Goal: Information Seeking & Learning: Learn about a topic

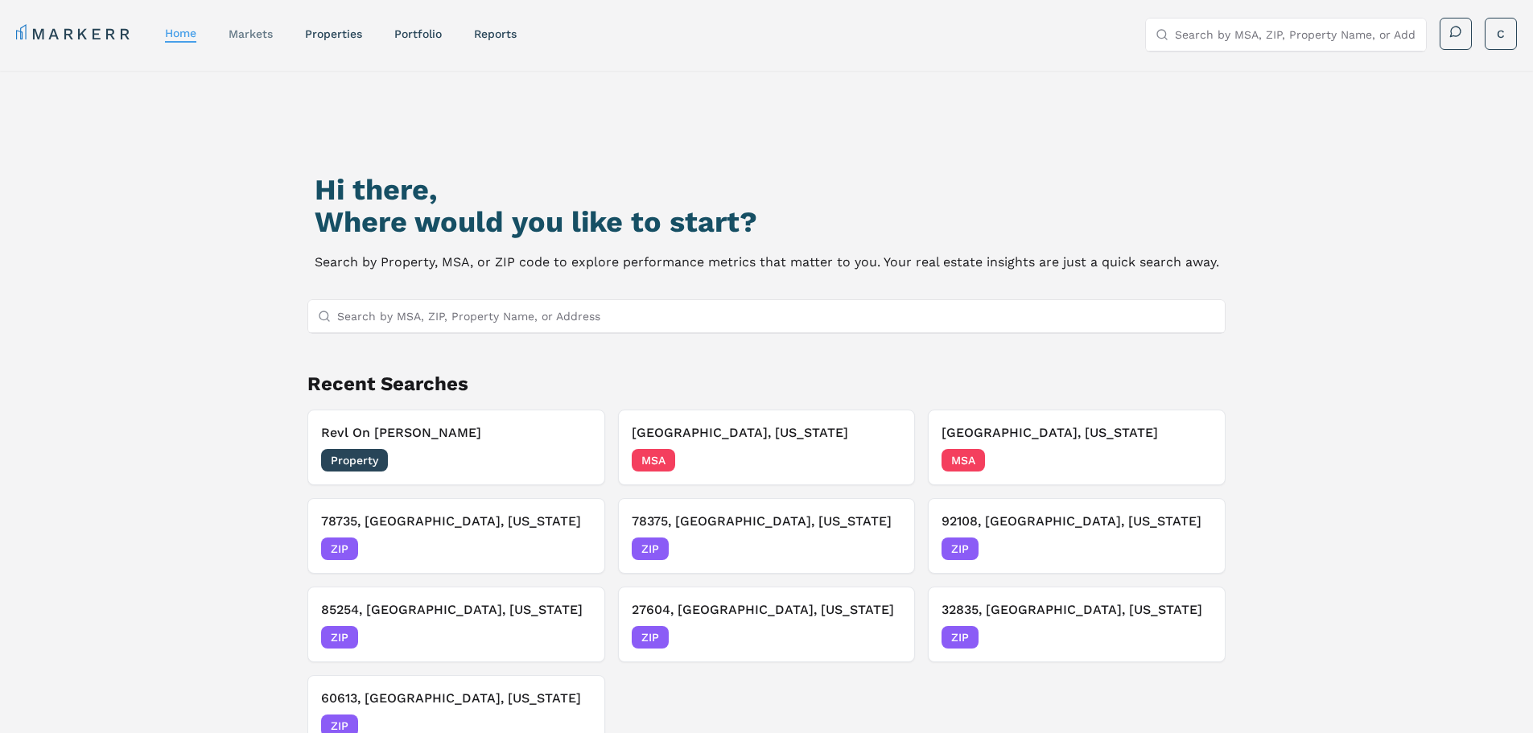
click at [237, 39] on link "markets" at bounding box center [251, 33] width 44 height 13
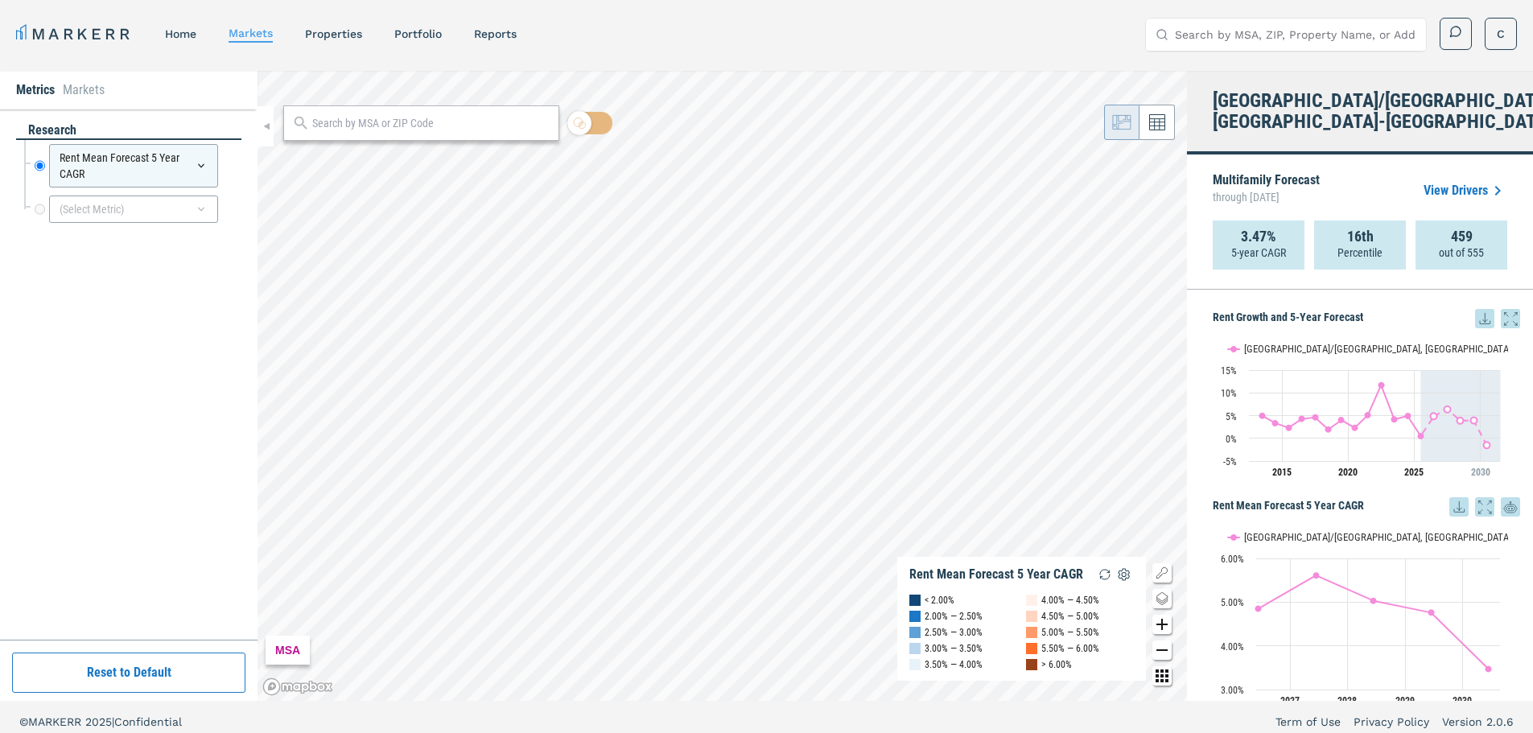
click at [229, 169] on icon at bounding box center [232, 165] width 10 height 10
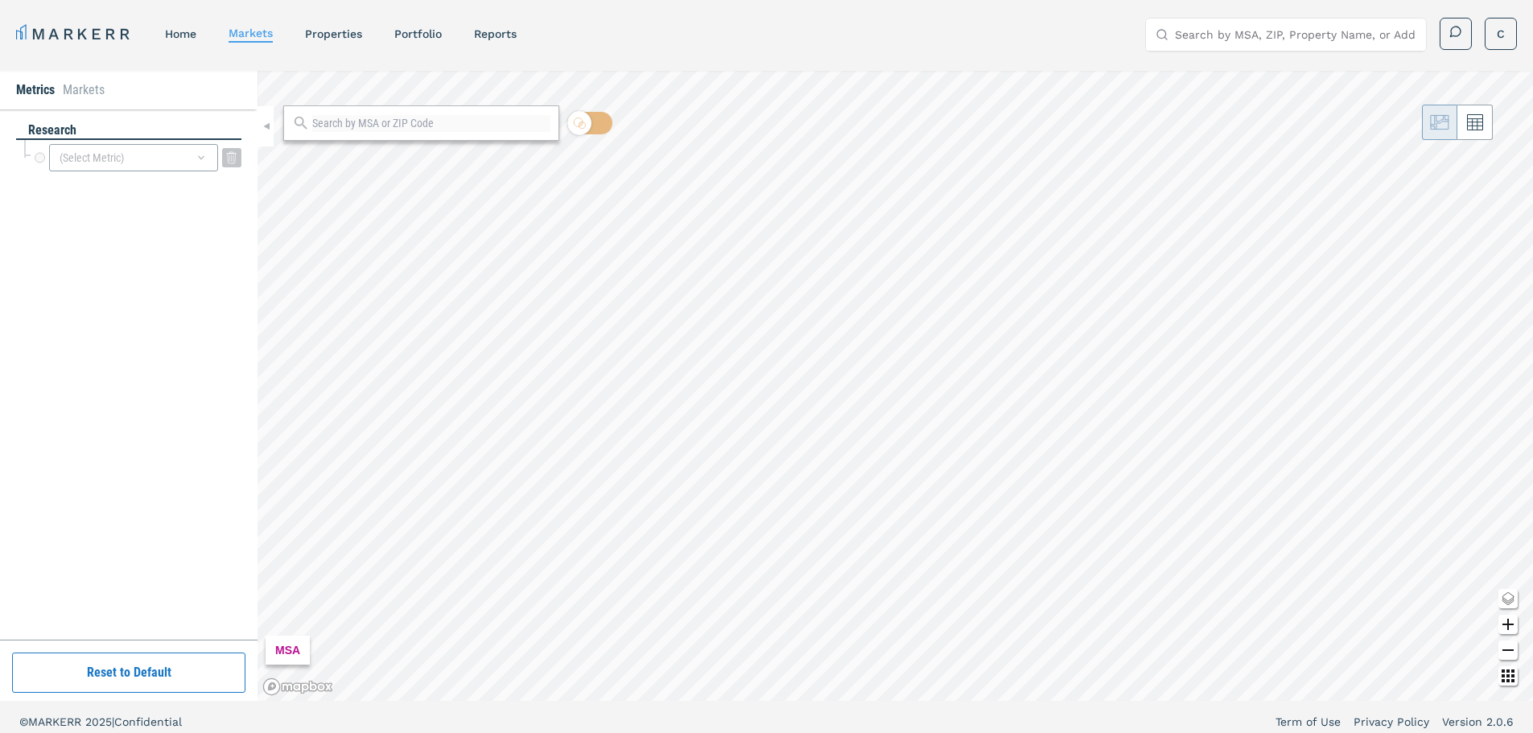
click at [189, 166] on div "(Select Metric)" at bounding box center [133, 157] width 169 height 27
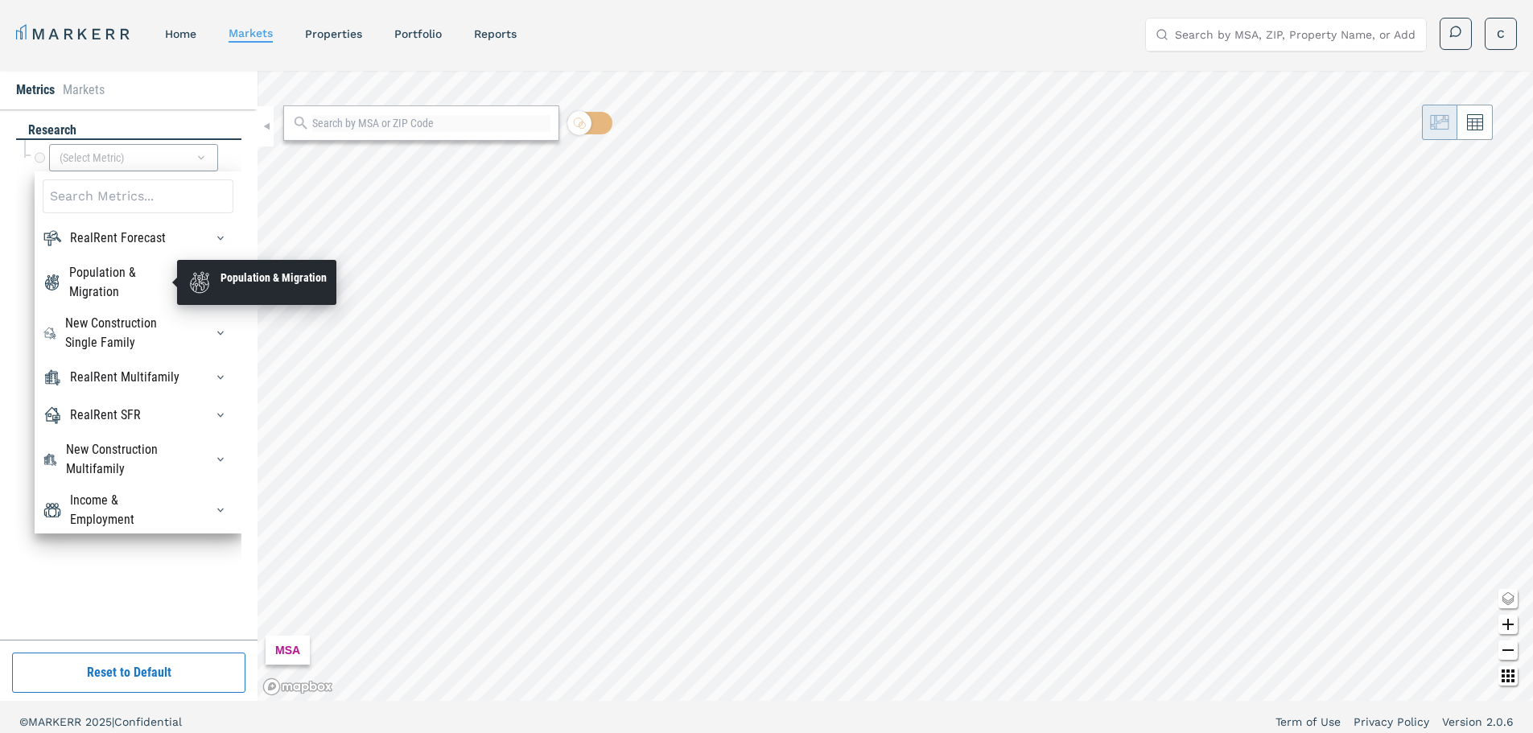
click at [113, 281] on div "Population & Migration" at bounding box center [127, 282] width 116 height 39
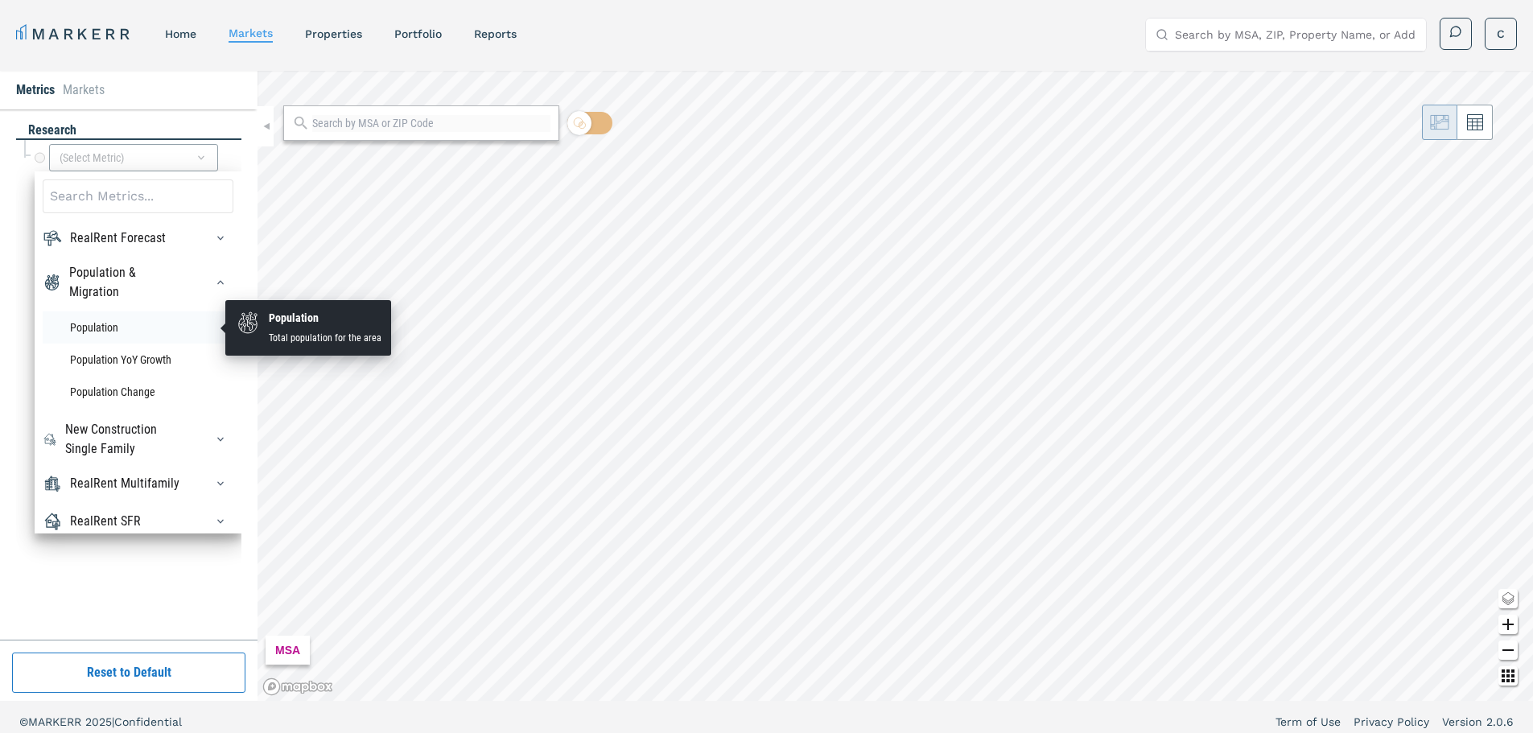
click at [102, 324] on li "Population" at bounding box center [138, 327] width 191 height 32
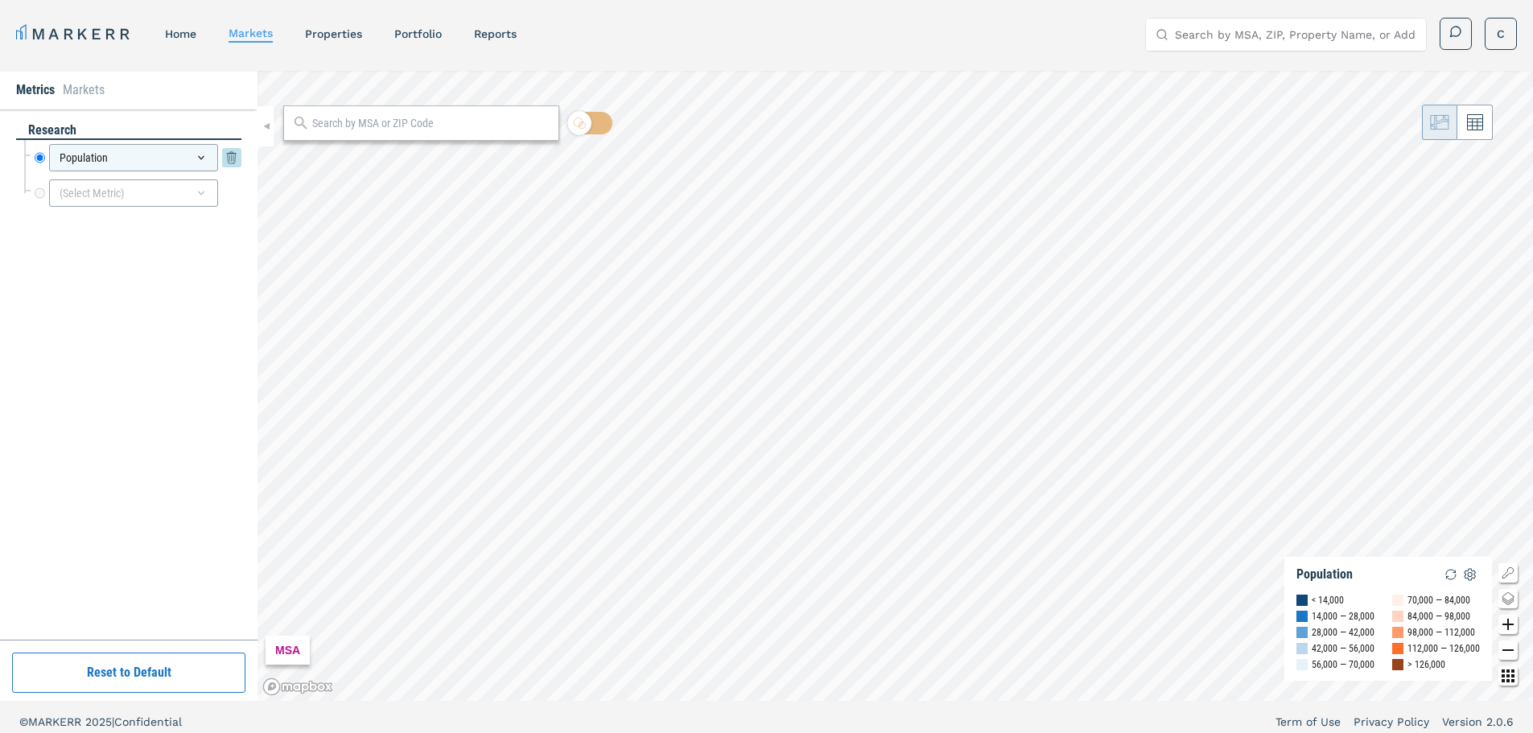
click at [155, 163] on div "Population" at bounding box center [133, 157] width 169 height 27
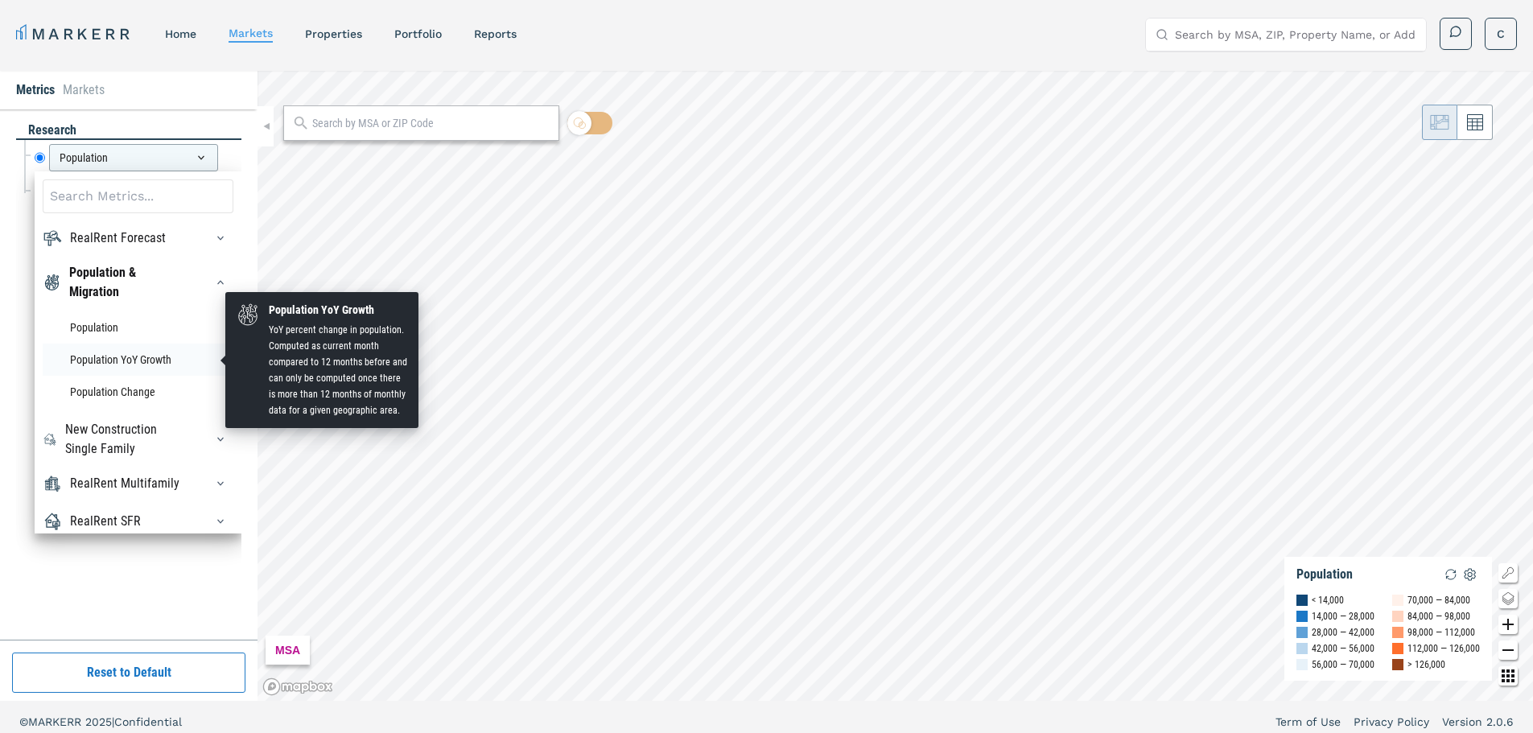
click at [126, 361] on li "Population YoY Growth" at bounding box center [138, 360] width 191 height 32
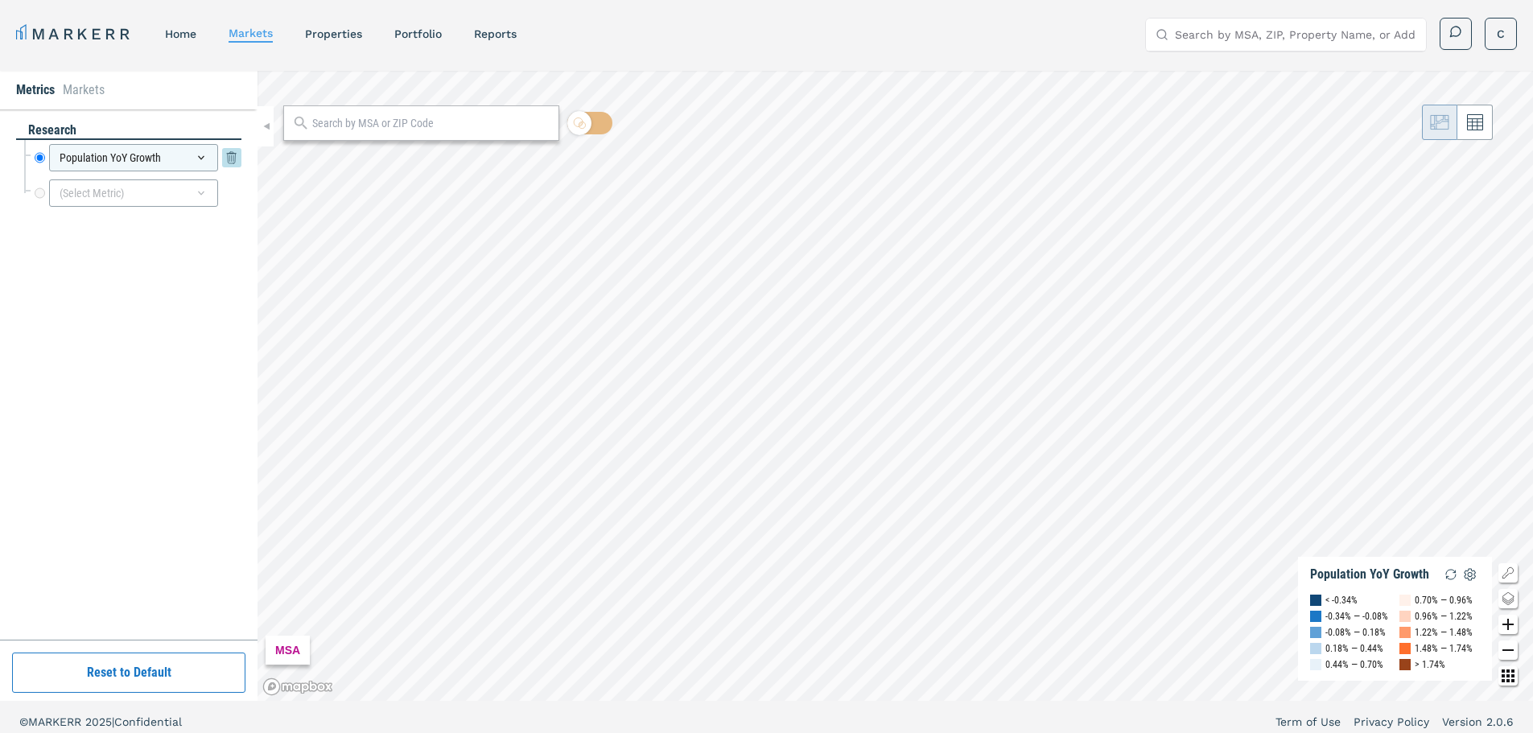
click at [126, 165] on div "Population YoY Growth" at bounding box center [133, 157] width 169 height 27
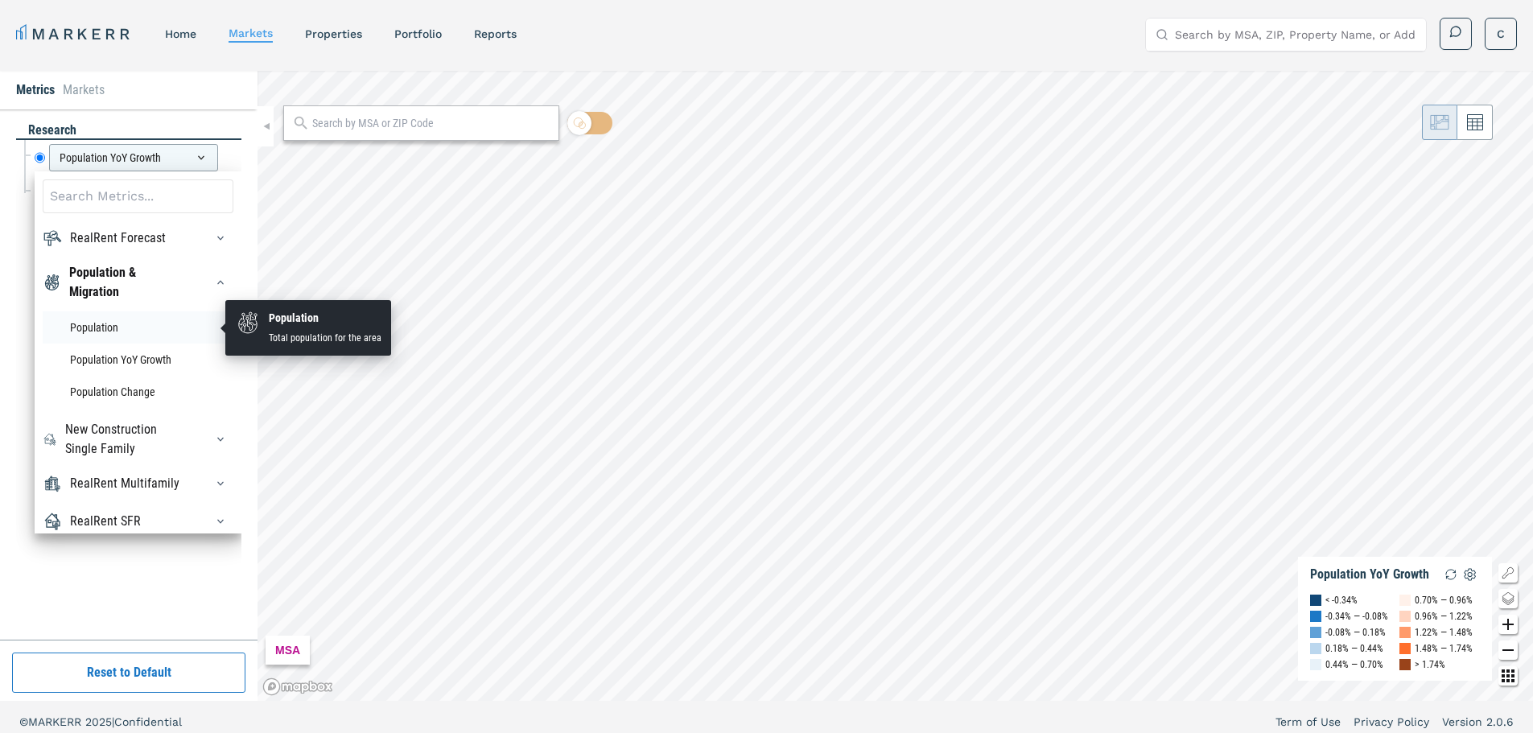
click at [113, 329] on li "Population" at bounding box center [138, 327] width 191 height 32
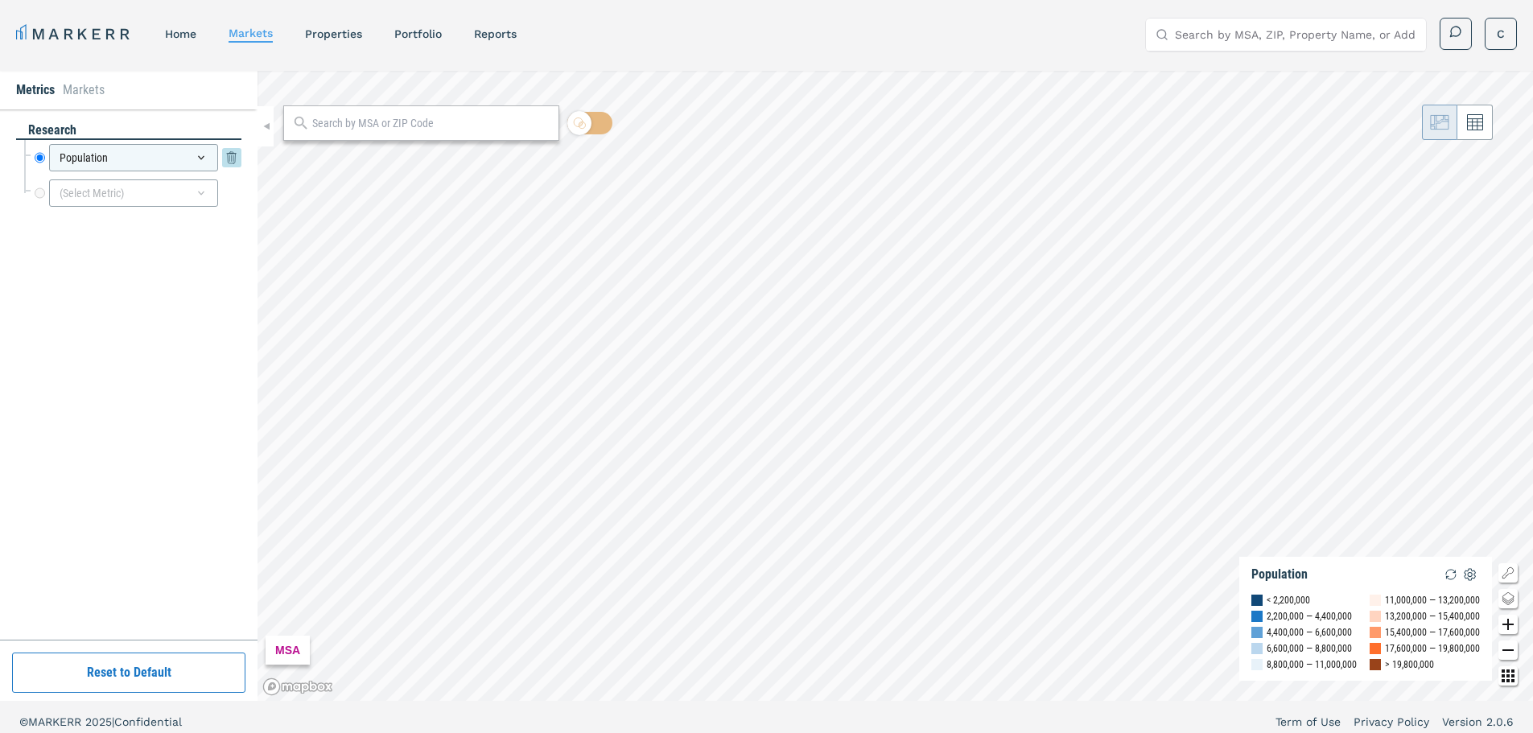
click at [178, 171] on div "Population" at bounding box center [133, 157] width 169 height 27
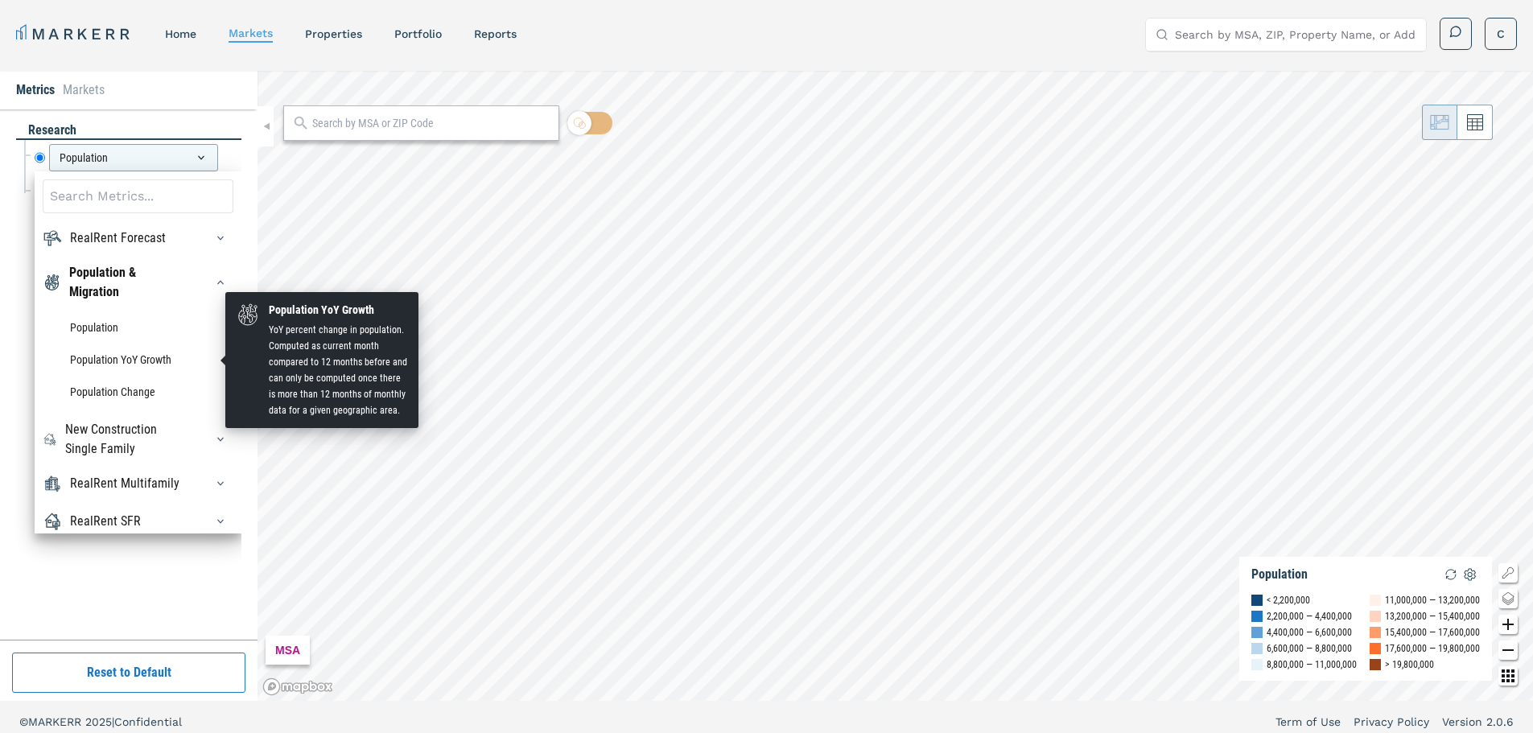
click at [109, 354] on li "Population YoY Growth" at bounding box center [138, 360] width 191 height 32
